Goal: Browse casually: Explore the website without a specific task or goal

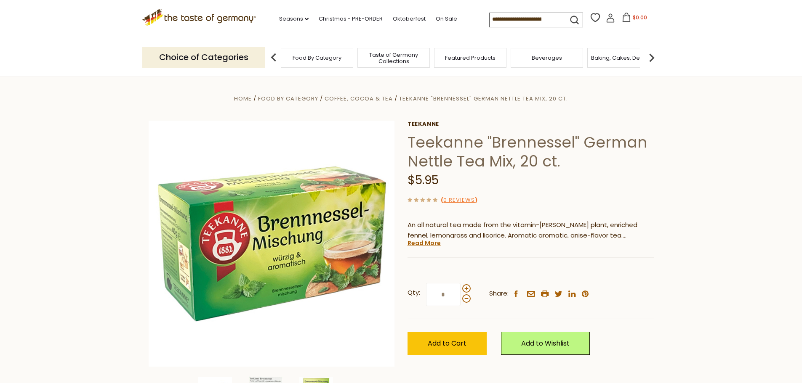
click at [203, 21] on icon ".st0{fill:#EDD300;} .st1{fill:#D33E21;}" at bounding box center [199, 17] width 114 height 17
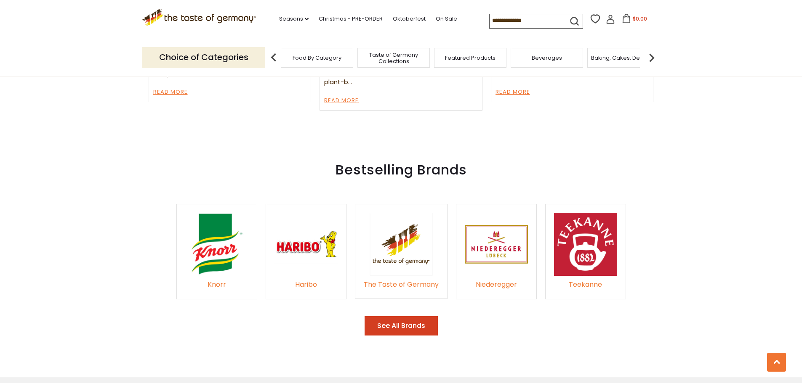
scroll to position [1220, 0]
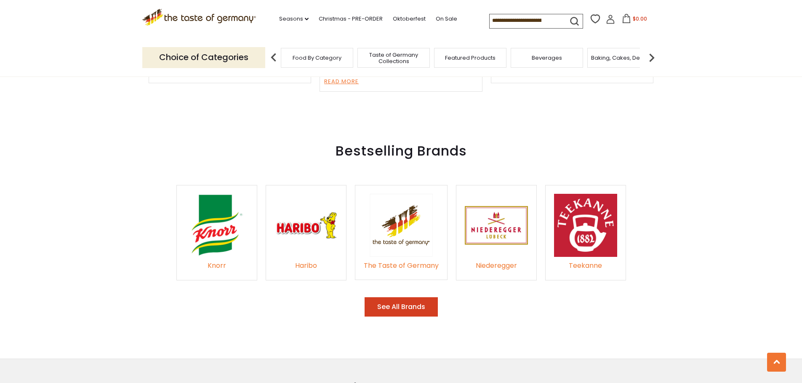
click at [706, 191] on div "[PERSON_NAME] [GEOGRAPHIC_DATA] The Taste of Germany Niederegger Teekanne" at bounding box center [401, 232] width 722 height 129
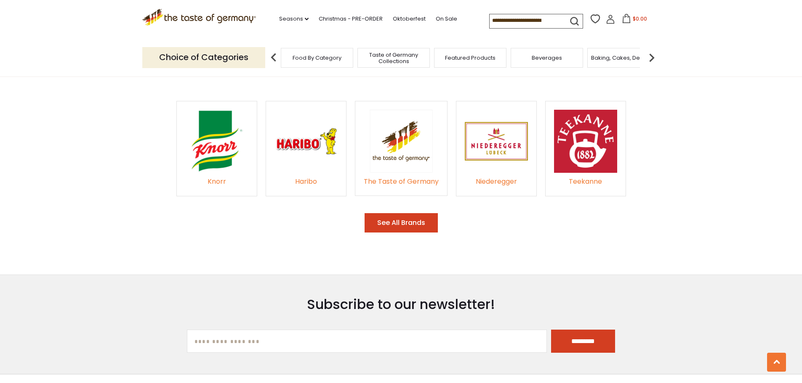
scroll to position [1518, 0]
